Goal: Information Seeking & Learning: Learn about a topic

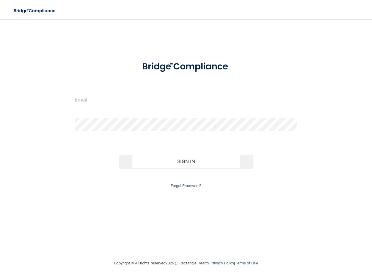
type input "[EMAIL_ADDRESS][DOMAIN_NAME]"
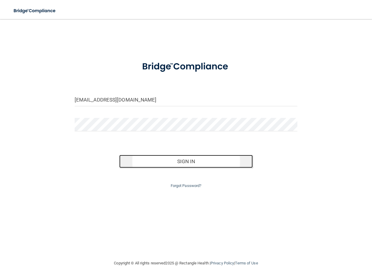
click at [194, 162] on button "Sign In" at bounding box center [186, 161] width 134 height 13
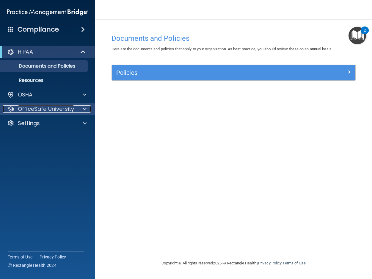
click at [67, 107] on p "OfficeSafe University" at bounding box center [46, 108] width 56 height 7
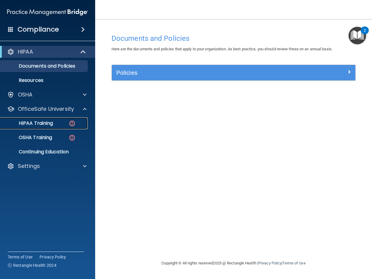
click at [70, 122] on img at bounding box center [71, 122] width 7 height 7
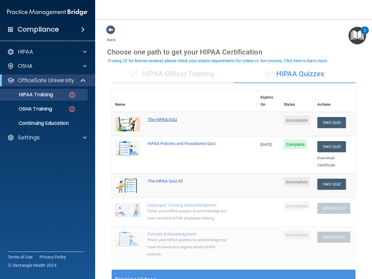
click at [153, 117] on div "The HIPAA Quiz" at bounding box center [187, 119] width 80 height 5
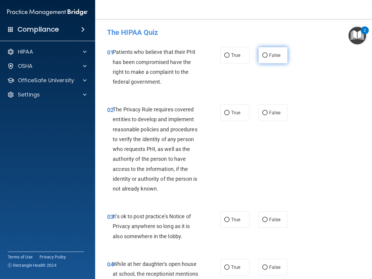
click at [262, 55] on input "False" at bounding box center [264, 55] width 5 height 4
radio input "true"
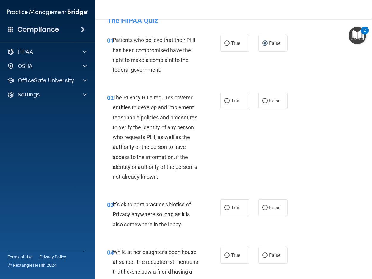
scroll to position [24, 0]
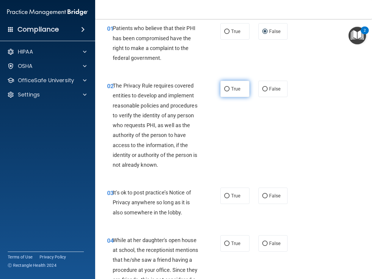
click at [225, 90] on input "True" at bounding box center [226, 89] width 5 height 4
radio input "true"
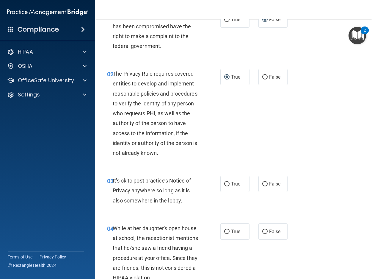
scroll to position [48, 0]
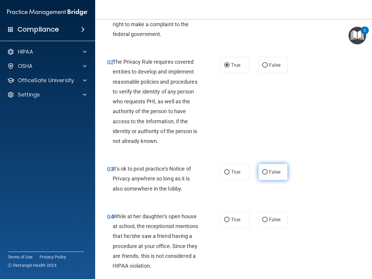
click at [262, 172] on input "False" at bounding box center [264, 172] width 5 height 4
radio input "true"
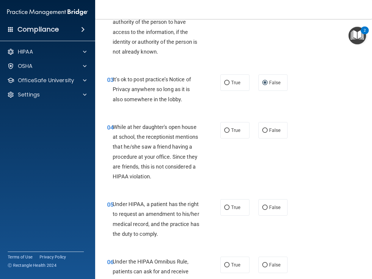
scroll to position [166, 0]
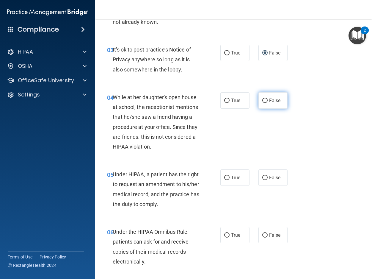
click at [265, 100] on input "False" at bounding box center [264, 100] width 5 height 4
radio input "true"
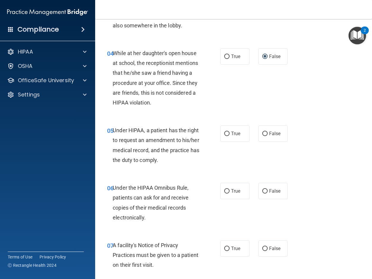
scroll to position [226, 0]
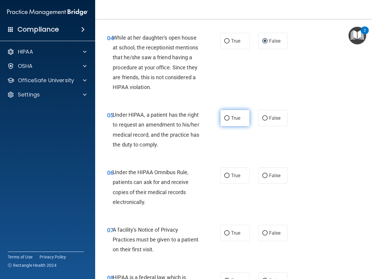
click at [224, 117] on input "True" at bounding box center [226, 118] width 5 height 4
radio input "true"
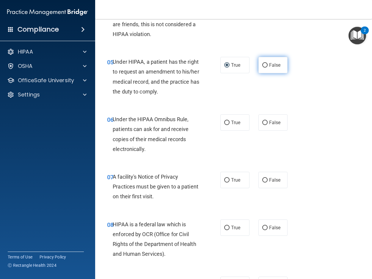
scroll to position [285, 0]
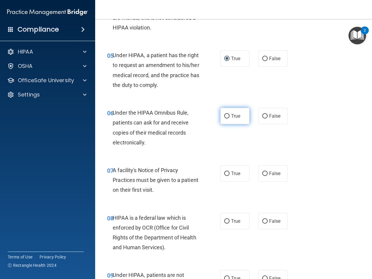
click at [224, 117] on input "True" at bounding box center [226, 116] width 5 height 4
radio input "true"
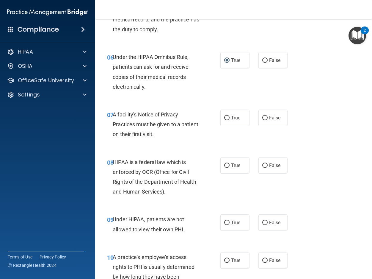
scroll to position [375, 0]
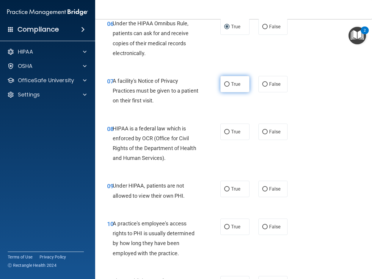
click at [224, 84] on input "True" at bounding box center [226, 84] width 5 height 4
radio input "true"
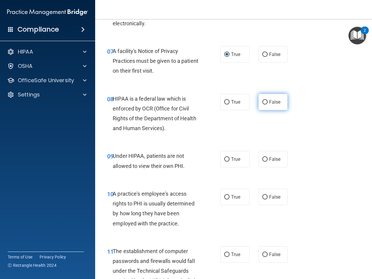
click at [262, 103] on input "False" at bounding box center [264, 102] width 5 height 4
radio input "true"
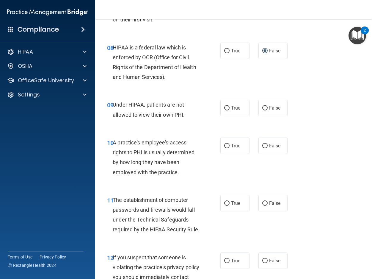
scroll to position [464, 0]
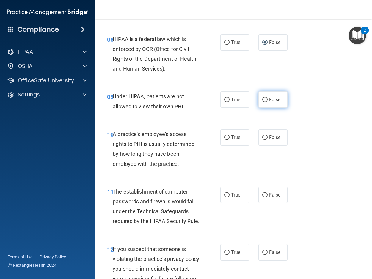
click at [263, 100] on input "False" at bounding box center [264, 99] width 5 height 4
radio input "true"
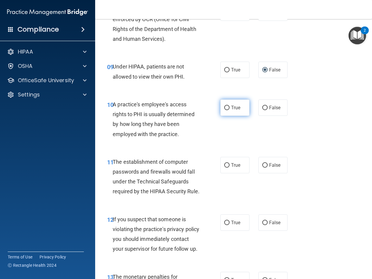
click at [231, 108] on span "True" at bounding box center [235, 108] width 9 height 6
click at [229, 108] on input "True" at bounding box center [226, 108] width 5 height 4
radio input "true"
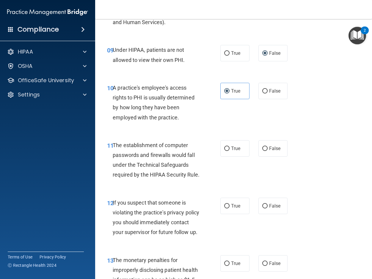
scroll to position [523, 0]
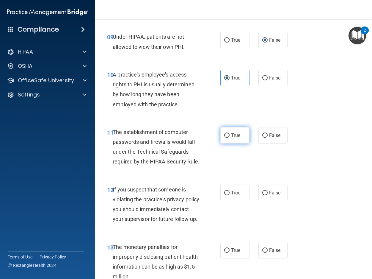
click at [226, 137] on input "True" at bounding box center [226, 135] width 5 height 4
radio input "true"
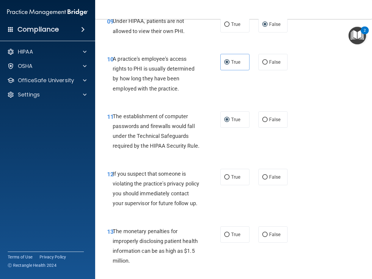
scroll to position [553, 0]
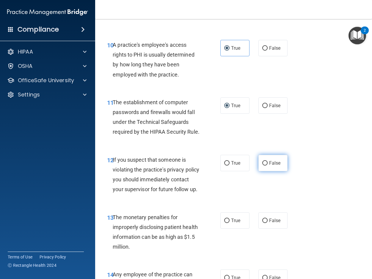
click at [263, 165] on input "False" at bounding box center [264, 163] width 5 height 4
radio input "true"
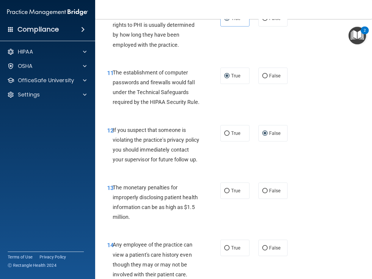
scroll to position [612, 0]
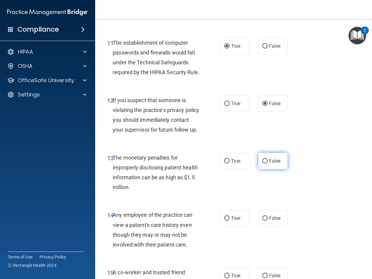
click at [264, 163] on input "False" at bounding box center [264, 161] width 5 height 4
radio input "true"
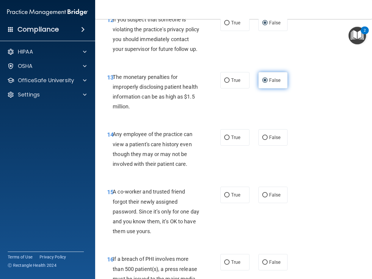
scroll to position [701, 0]
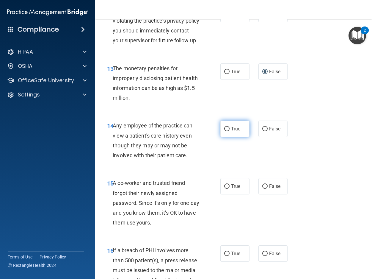
click at [225, 131] on input "True" at bounding box center [226, 129] width 5 height 4
radio input "true"
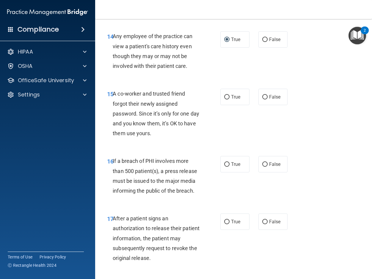
scroll to position [820, 0]
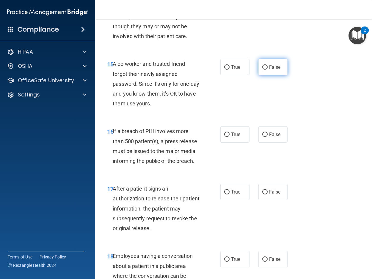
click at [263, 70] on input "False" at bounding box center [264, 67] width 5 height 4
radio input "true"
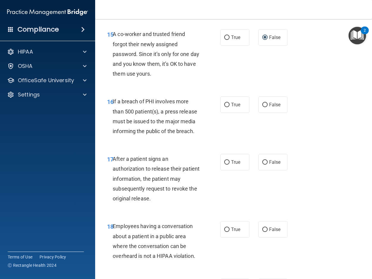
scroll to position [880, 0]
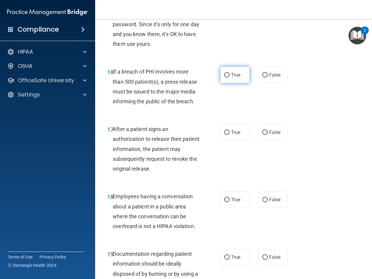
click at [221, 83] on label "True" at bounding box center [234, 75] width 29 height 16
click at [224, 77] on input "True" at bounding box center [226, 75] width 5 height 4
radio input "true"
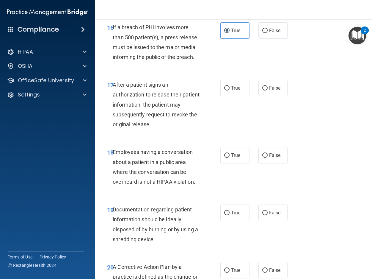
scroll to position [939, 0]
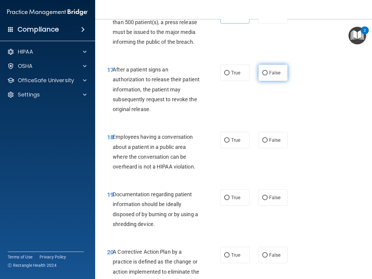
click at [262, 75] on input "False" at bounding box center [264, 73] width 5 height 4
radio input "true"
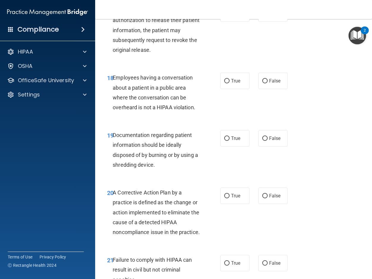
scroll to position [999, 0]
click at [262, 83] on input "False" at bounding box center [264, 80] width 5 height 4
radio input "true"
click at [262, 140] on input "False" at bounding box center [264, 138] width 5 height 4
radio input "true"
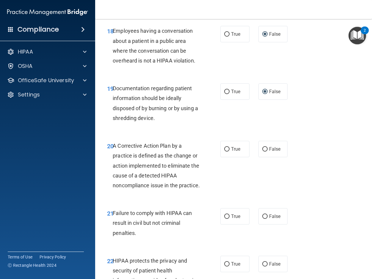
scroll to position [1058, 0]
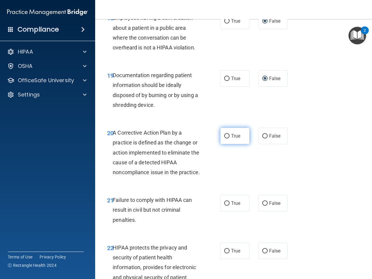
click at [227, 144] on label "True" at bounding box center [234, 136] width 29 height 16
click at [227, 138] on input "True" at bounding box center [226, 136] width 5 height 4
radio input "true"
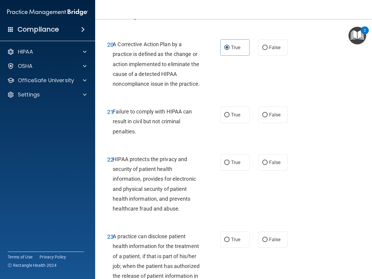
scroll to position [1147, 0]
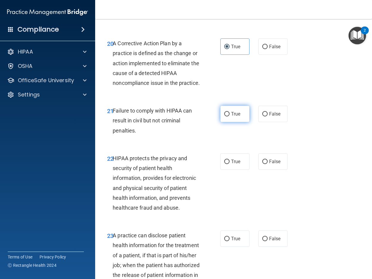
click at [224, 116] on input "True" at bounding box center [226, 114] width 5 height 4
radio input "true"
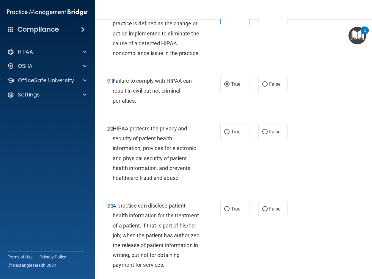
scroll to position [1207, 0]
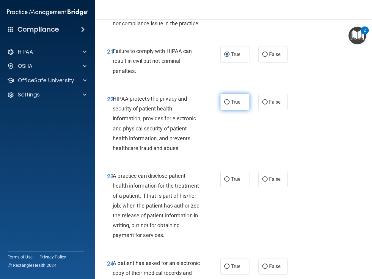
click at [224, 104] on input "True" at bounding box center [226, 102] width 5 height 4
radio input "true"
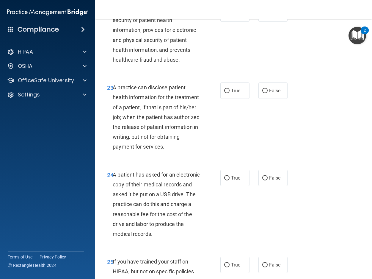
scroll to position [1296, 0]
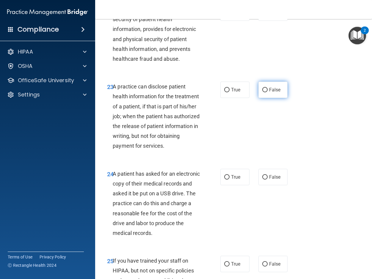
click at [262, 92] on input "False" at bounding box center [264, 90] width 5 height 4
radio input "true"
click at [262, 179] on input "False" at bounding box center [264, 177] width 5 height 4
radio input "true"
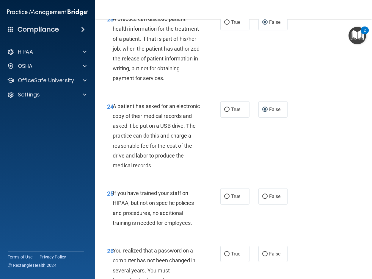
scroll to position [1385, 0]
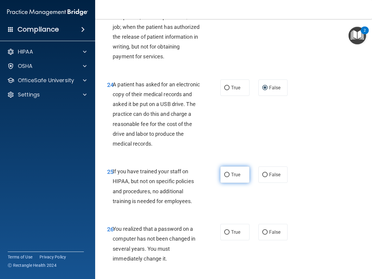
click at [224, 177] on input "True" at bounding box center [226, 174] width 5 height 4
radio input "true"
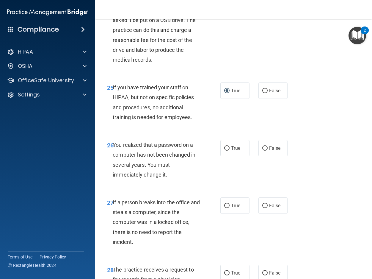
scroll to position [1474, 0]
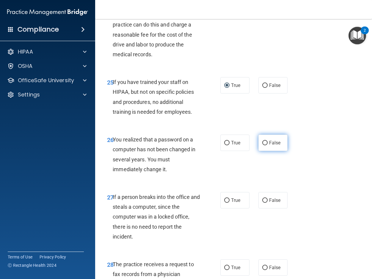
click at [262, 145] on input "False" at bounding box center [264, 143] width 5 height 4
radio input "true"
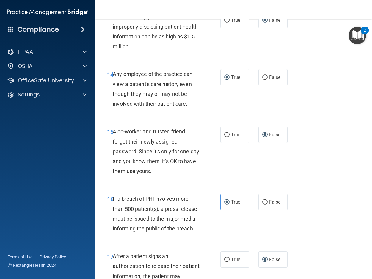
scroll to position [777, 0]
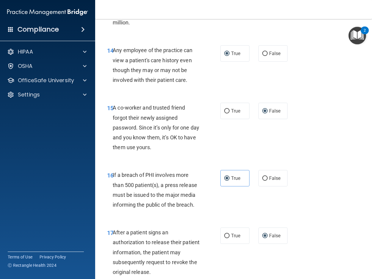
click at [366, 272] on main "- The HIPAA Quiz This quiz doesn’t expire until . Are you sure you want to take…" at bounding box center [233, 148] width 277 height 259
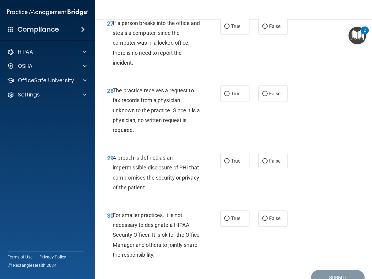
scroll to position [1618, 0]
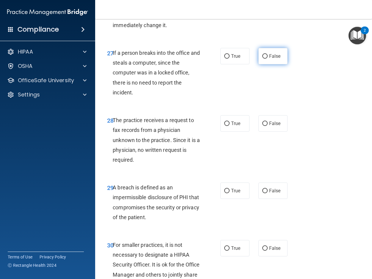
click at [262, 59] on input "False" at bounding box center [264, 56] width 5 height 4
radio input "true"
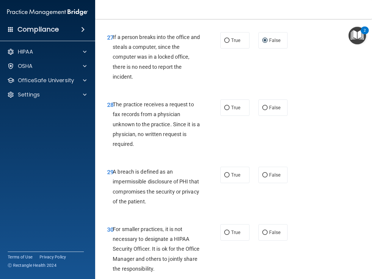
scroll to position [1648, 0]
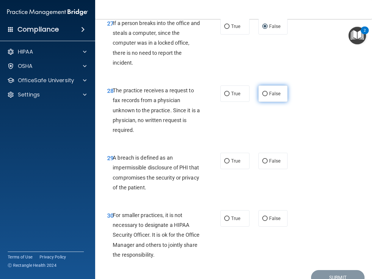
click at [262, 96] on input "False" at bounding box center [264, 94] width 5 height 4
radio input "true"
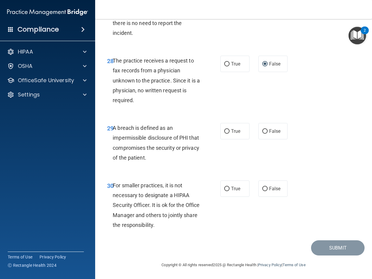
scroll to position [1707, 0]
click at [225, 134] on label "True" at bounding box center [234, 130] width 29 height 16
click at [225, 133] on input "True" at bounding box center [226, 131] width 5 height 4
radio input "true"
click at [262, 187] on input "False" at bounding box center [264, 188] width 5 height 4
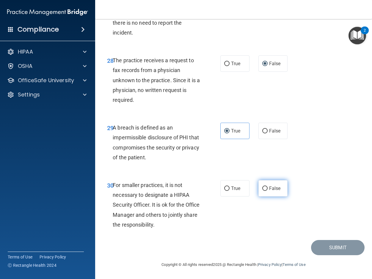
radio input "true"
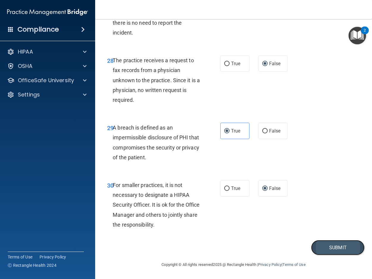
click at [324, 247] on button "Submit" at bounding box center [338, 247] width 54 height 15
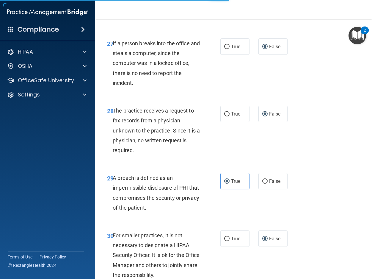
scroll to position [1618, 0]
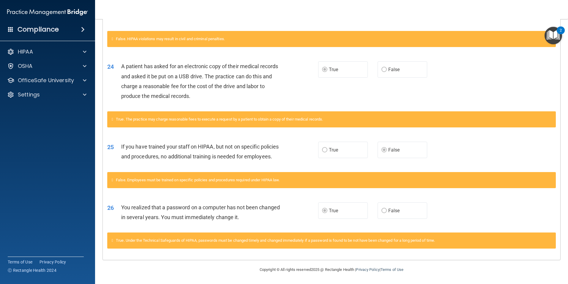
scroll to position [750, 0]
